Goal: Task Accomplishment & Management: Manage account settings

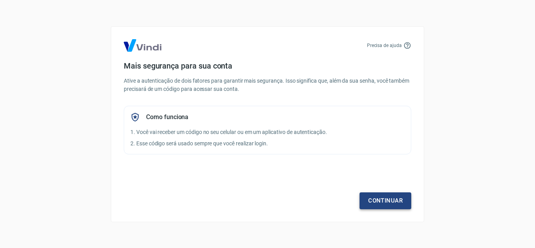
click at [374, 197] on link "Continuar" at bounding box center [386, 200] width 52 height 16
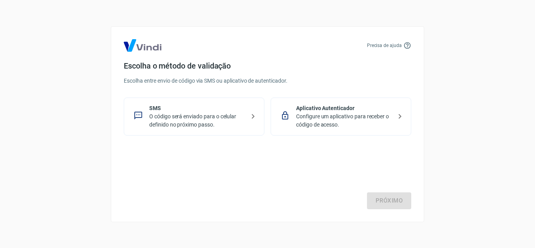
click at [170, 110] on p "SMS" at bounding box center [197, 108] width 96 height 8
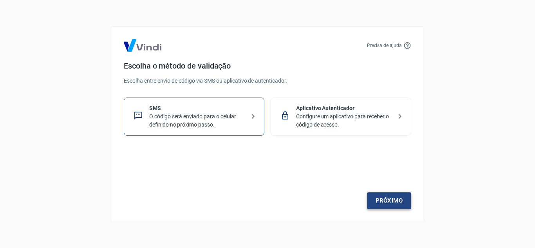
click at [384, 199] on link "Próximo" at bounding box center [389, 200] width 44 height 16
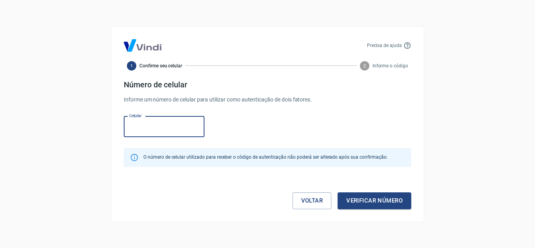
click at [169, 132] on input "Celular" at bounding box center [164, 126] width 81 height 21
type input "(3"
type input "[PHONE_NUMBER]"
click at [361, 200] on button "Verificar número" at bounding box center [375, 200] width 74 height 16
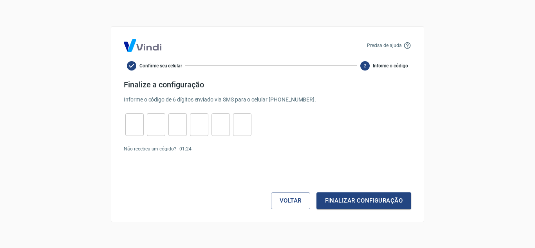
click at [132, 124] on input "tel" at bounding box center [134, 124] width 18 height 17
type input "5"
type input "3"
type input "9"
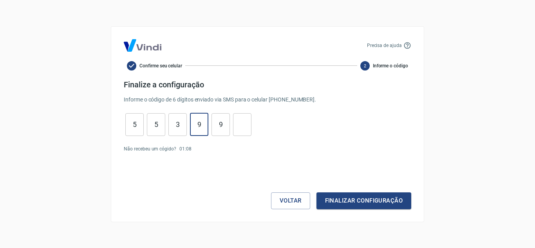
type input "9"
type input "3"
click at [335, 200] on button "Finalizar configuração" at bounding box center [364, 200] width 95 height 16
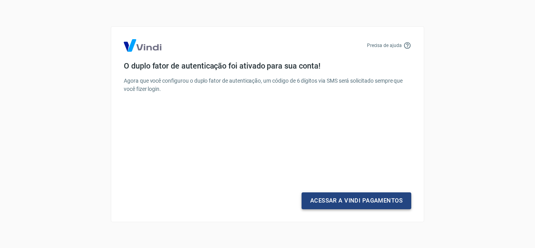
click at [327, 201] on link "Acessar a Vindi Pagamentos" at bounding box center [357, 200] width 110 height 16
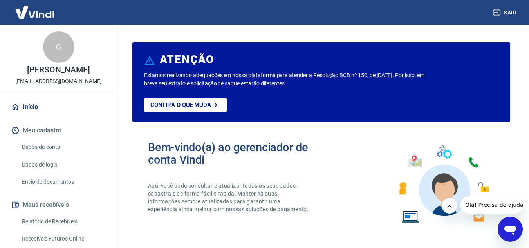
click at [449, 203] on icon "Fechar mensagem da empresa" at bounding box center [449, 206] width 6 height 6
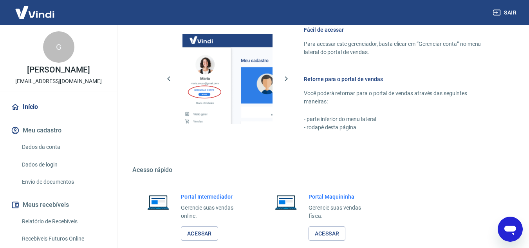
scroll to position [424, 0]
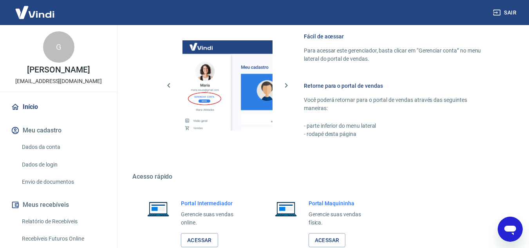
click at [51, 183] on link "Envio de documentos" at bounding box center [63, 182] width 89 height 16
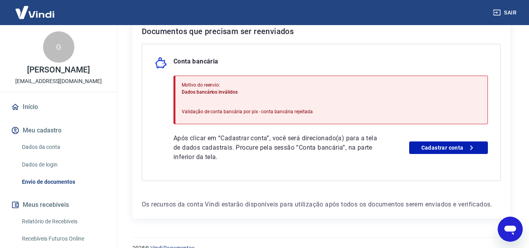
scroll to position [176, 0]
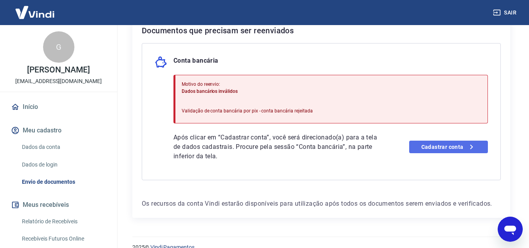
click at [434, 145] on link "Cadastrar conta" at bounding box center [449, 147] width 79 height 13
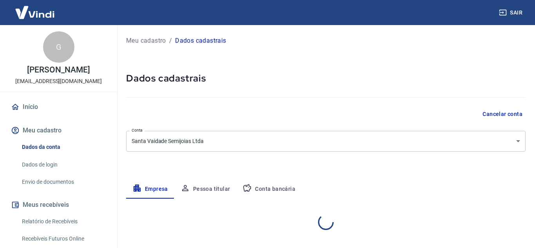
select select "MG"
select select "business"
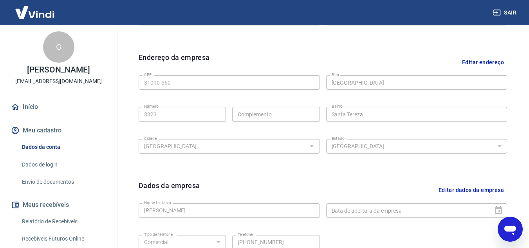
scroll to position [232, 0]
click at [479, 63] on button "Editar endereço" at bounding box center [483, 63] width 48 height 20
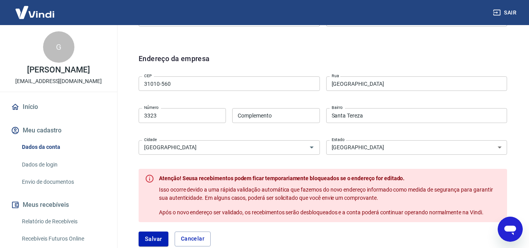
click at [281, 117] on input "Complemento" at bounding box center [275, 115] width 87 height 15
type input "[STREET_ADDRESS]"
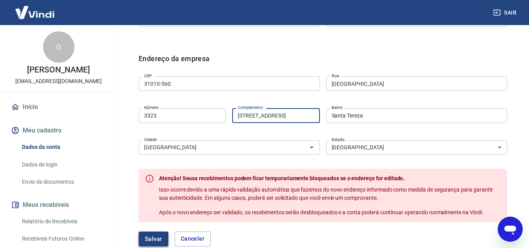
click at [155, 234] on button "Salvar" at bounding box center [154, 239] width 30 height 15
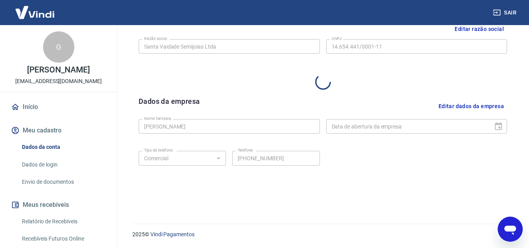
select select "MG"
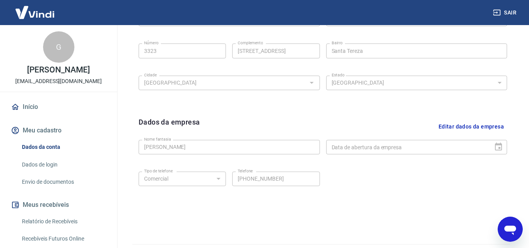
scroll to position [297, 0]
click at [451, 122] on button "Editar dados da empresa" at bounding box center [472, 126] width 72 height 20
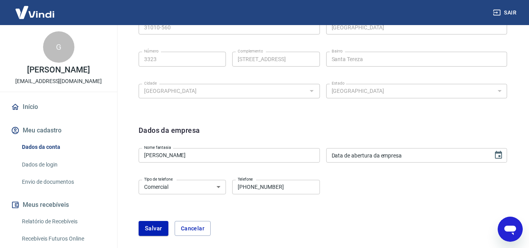
scroll to position [289, 0]
drag, startPoint x: 351, startPoint y: 145, endPoint x: 346, endPoint y: 150, distance: 7.8
click at [346, 150] on div "Nome fantasia [PERSON_NAME] Nome fantasia Data de abertura da empresa Data de a…" at bounding box center [323, 153] width 369 height 19
click at [346, 150] on input "Data de abertura da empresa" at bounding box center [407, 154] width 162 height 15
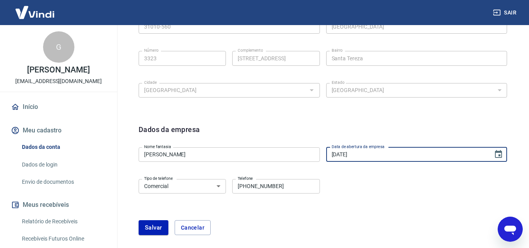
type input "[DATE]"
click at [284, 149] on input "[PERSON_NAME]" at bounding box center [229, 154] width 181 height 15
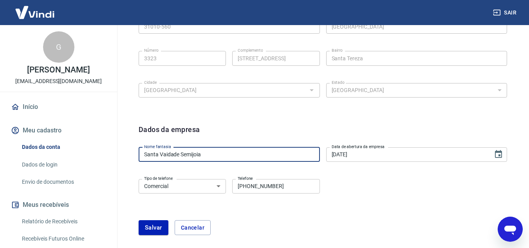
type input "Santa Vaidade Semijoias"
click at [153, 222] on button "Salvar" at bounding box center [154, 227] width 30 height 15
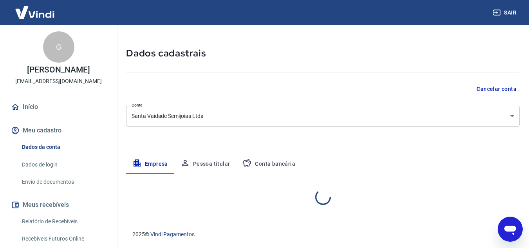
select select "MG"
select select "business"
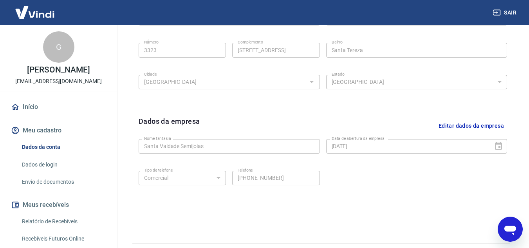
scroll to position [0, 0]
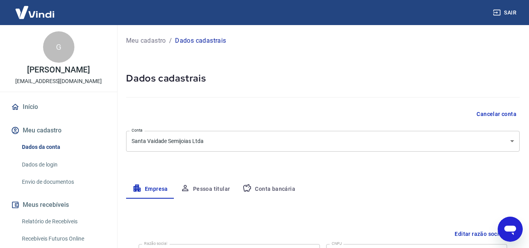
click at [218, 189] on button "Pessoa titular" at bounding box center [205, 189] width 62 height 19
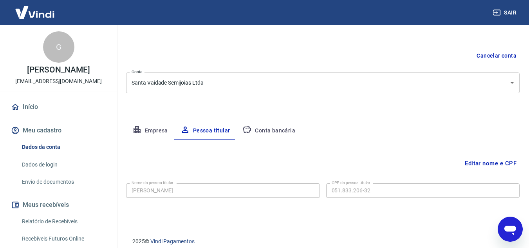
scroll to position [65, 0]
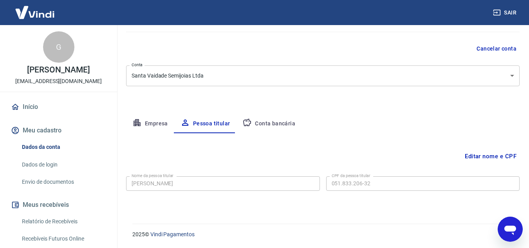
click at [265, 126] on button "Conta bancária" at bounding box center [268, 123] width 65 height 19
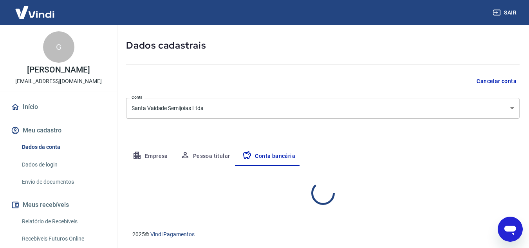
select select "3"
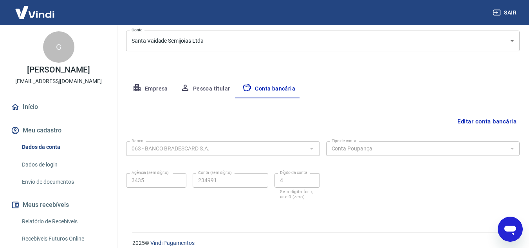
scroll to position [109, 0]
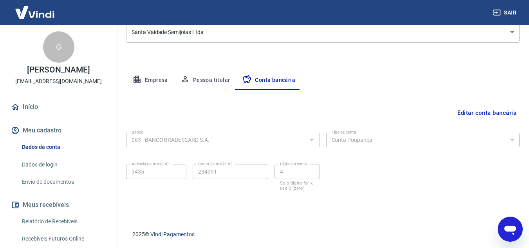
click at [470, 115] on button "Editar conta bancária" at bounding box center [487, 112] width 65 height 15
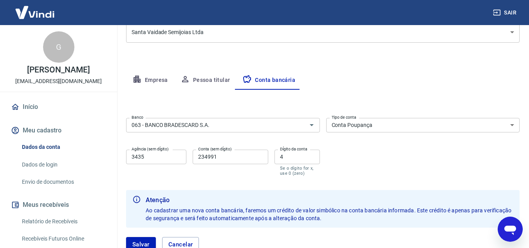
click at [218, 160] on input "234991" at bounding box center [231, 157] width 76 height 15
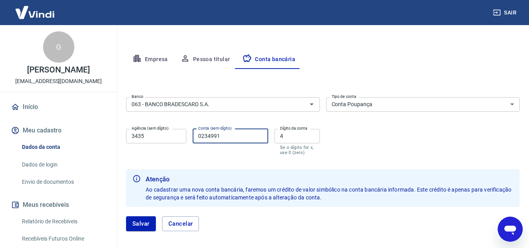
scroll to position [135, 0]
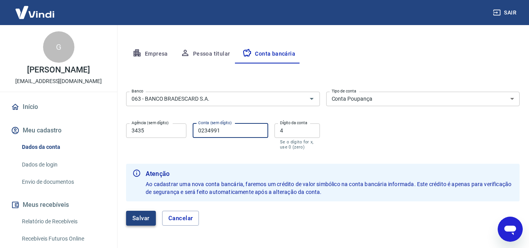
type input "0234991"
click at [145, 218] on button "Salvar" at bounding box center [141, 218] width 30 height 15
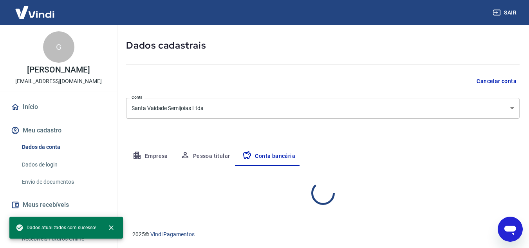
scroll to position [109, 0]
select select "3"
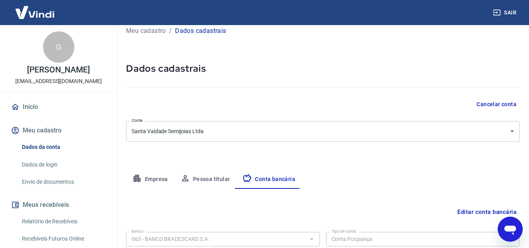
scroll to position [0, 0]
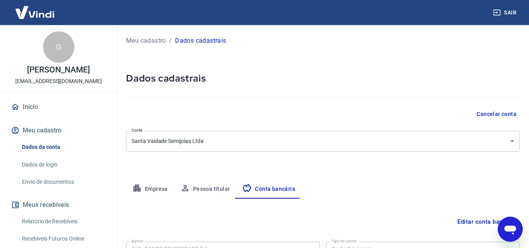
click at [35, 109] on link "Início" at bounding box center [58, 106] width 98 height 17
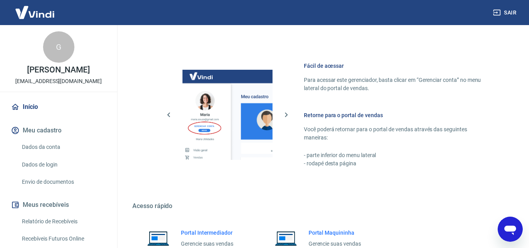
scroll to position [392, 0]
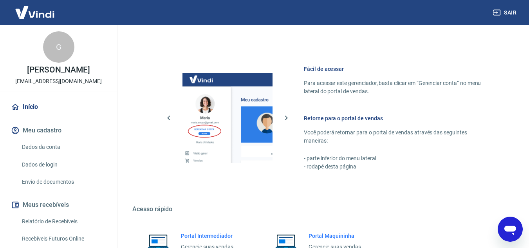
click at [44, 15] on img at bounding box center [34, 12] width 51 height 24
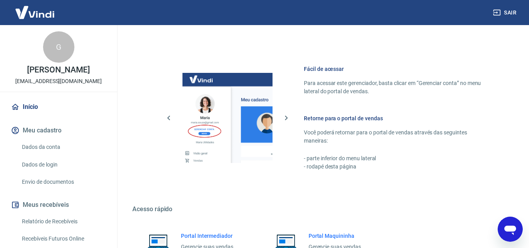
click at [44, 15] on img at bounding box center [34, 12] width 51 height 24
drag, startPoint x: 108, startPoint y: 73, endPoint x: 87, endPoint y: 46, distance: 34.1
click at [87, 46] on div "G [PERSON_NAME] [EMAIL_ADDRESS][DOMAIN_NAME]" at bounding box center [58, 58] width 117 height 67
click at [44, 18] on img at bounding box center [34, 12] width 51 height 24
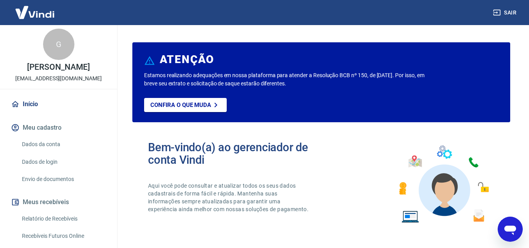
scroll to position [2, 0]
click at [35, 176] on link "Envio de documentos" at bounding box center [63, 180] width 89 height 16
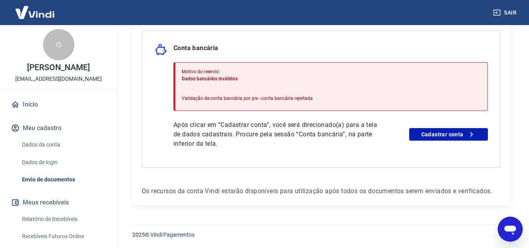
scroll to position [189, 0]
